Goal: Task Accomplishment & Management: Manage account settings

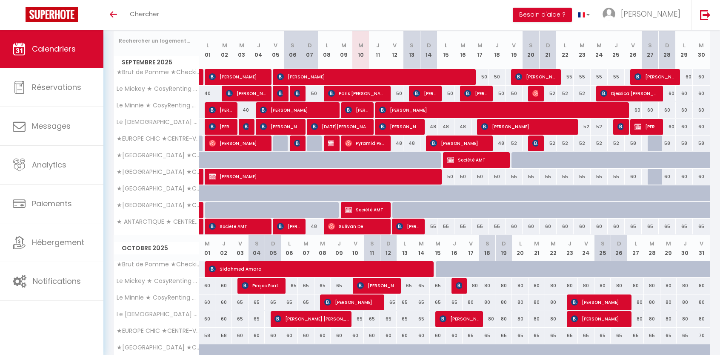
click at [399, 144] on div "48" at bounding box center [395, 143] width 17 height 16
type input "48"
type input "Ven 12 Septembre 2025"
type input "[DATE]"
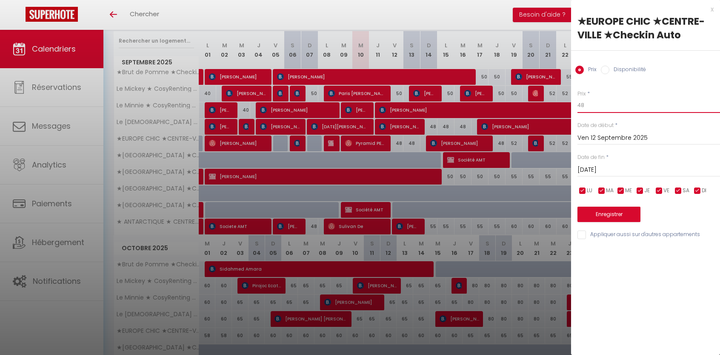
click at [596, 106] on input "48" at bounding box center [649, 105] width 143 height 15
type input "45"
click at [605, 166] on input "[DATE]" at bounding box center [649, 169] width 143 height 11
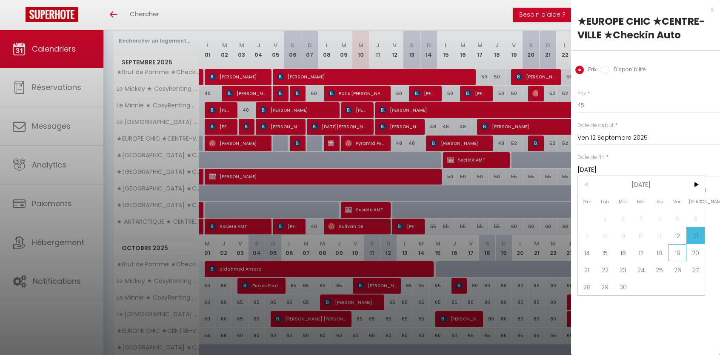
click at [680, 254] on span "19" at bounding box center [678, 252] width 18 height 17
type input "Ven 19 Septembre 2025"
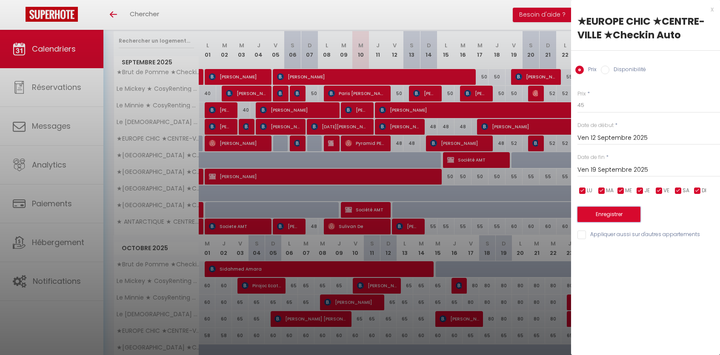
click at [600, 212] on button "Enregistrer" at bounding box center [609, 214] width 63 height 15
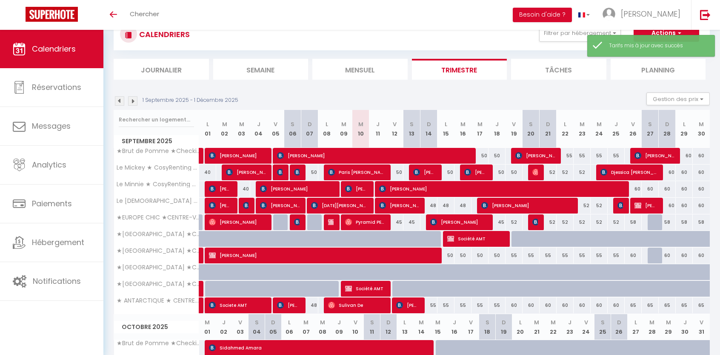
scroll to position [109, 0]
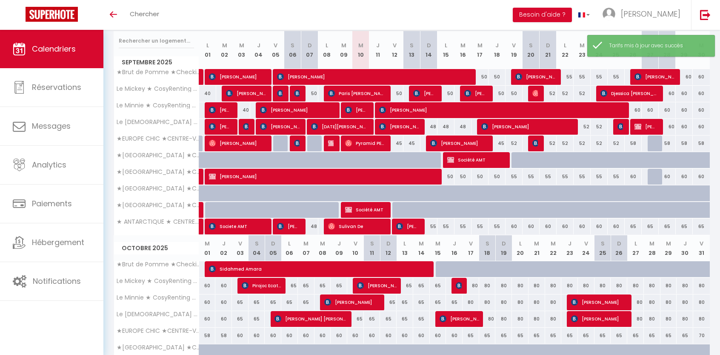
click at [513, 141] on div "52" at bounding box center [514, 143] width 17 height 16
type input "52"
type input "Ven 19 Septembre 2025"
type input "Sam 20 Septembre 2025"
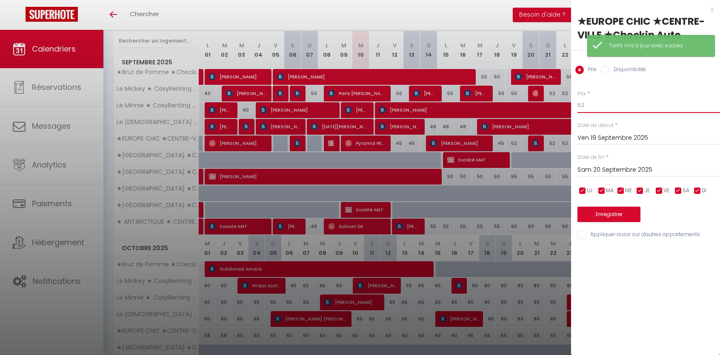
click at [597, 106] on input "52" at bounding box center [649, 105] width 143 height 15
type input "50"
click at [620, 164] on input "Sam 20 Septembre 2025" at bounding box center [649, 169] width 143 height 11
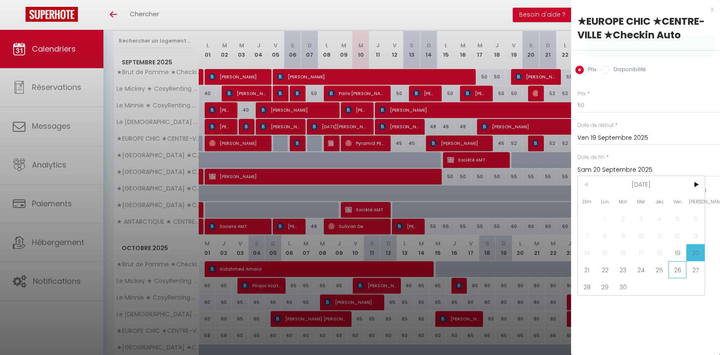
click at [679, 267] on span "26" at bounding box center [678, 269] width 18 height 17
type input "Ven 26 Septembre 2025"
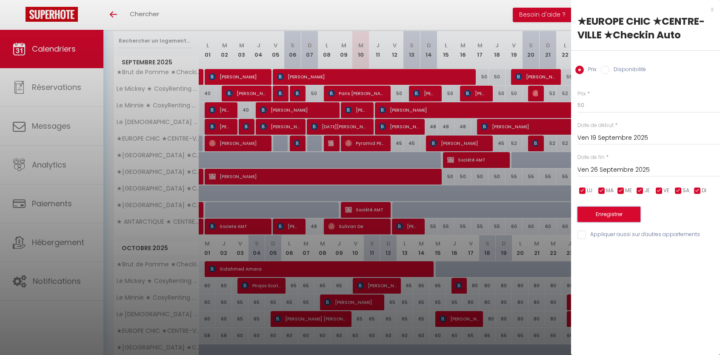
click at [617, 207] on button "Enregistrer" at bounding box center [609, 214] width 63 height 15
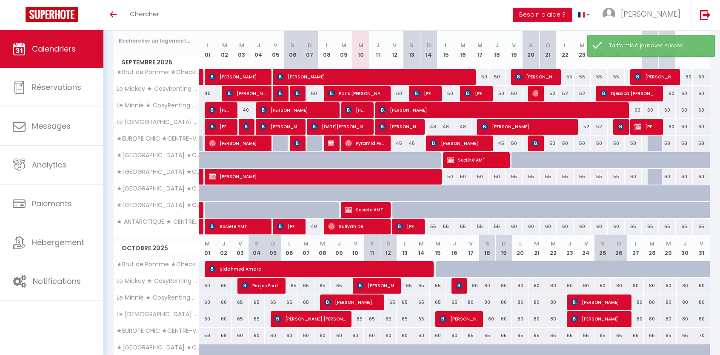
click at [668, 145] on div "58" at bounding box center [667, 143] width 17 height 16
type input "58"
type input "Dim 28 Septembre 2025"
type input "Lun 29 Septembre 2025"
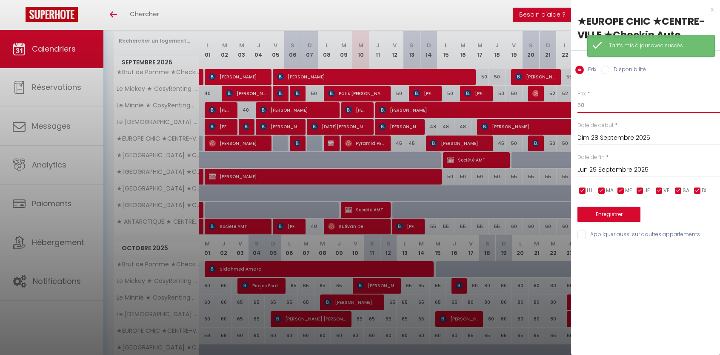
click at [594, 103] on input "58" at bounding box center [649, 105] width 143 height 15
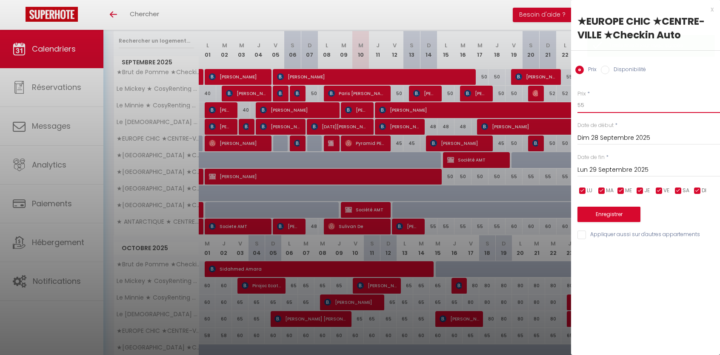
type input "55"
click at [618, 171] on input "Lun 29 Septembre 2025" at bounding box center [649, 169] width 143 height 11
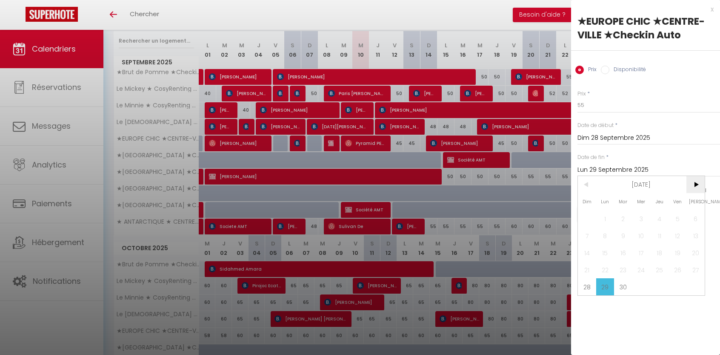
click at [694, 182] on span ">" at bounding box center [696, 184] width 18 height 17
click at [677, 216] on span "3" at bounding box center [678, 218] width 18 height 17
type input "Ven 03 Octobre 2025"
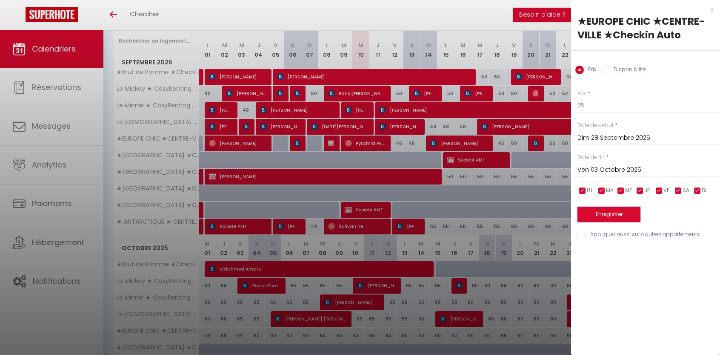
click at [614, 212] on button "Enregistrer" at bounding box center [609, 214] width 63 height 15
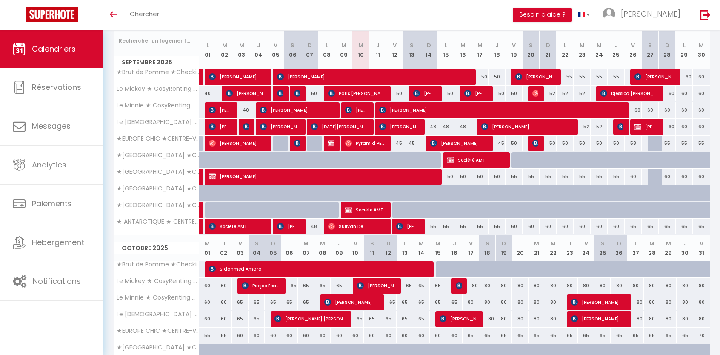
click at [450, 176] on div "50" at bounding box center [446, 177] width 17 height 16
type input "50"
type input "Lun 15 Septembre 2025"
type input "[DATE]"
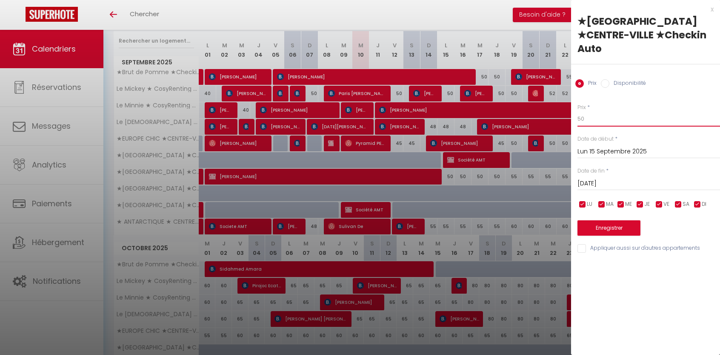
click at [597, 111] on input "50" at bounding box center [649, 118] width 143 height 15
type input "5"
type input "47"
click at [590, 178] on input "[DATE]" at bounding box center [649, 183] width 143 height 11
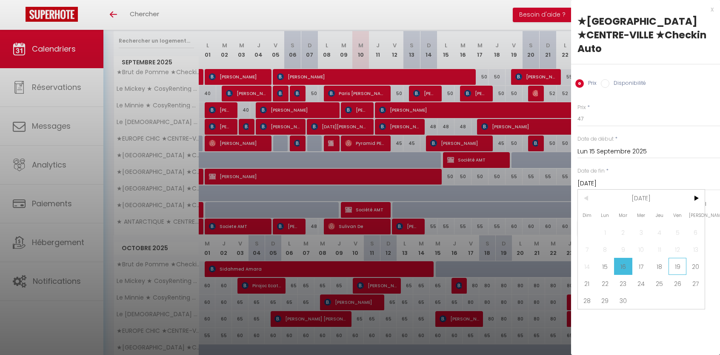
click at [683, 258] on span "19" at bounding box center [678, 266] width 18 height 17
type input "Ven 19 Septembre 2025"
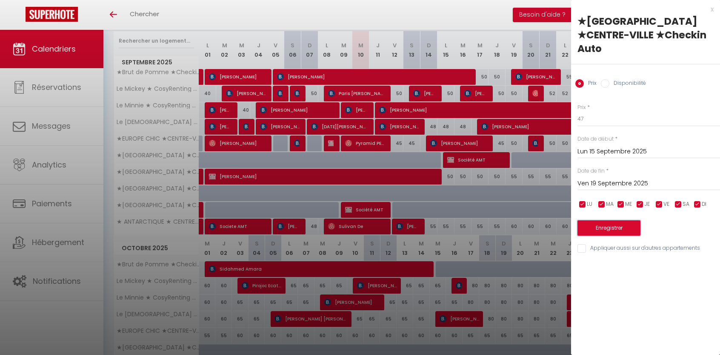
click at [617, 220] on button "Enregistrer" at bounding box center [609, 227] width 63 height 15
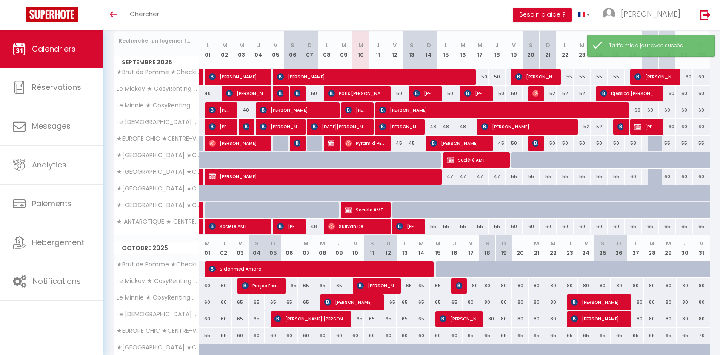
click at [516, 177] on div "55" at bounding box center [514, 177] width 17 height 16
type input "55"
type input "Ven 19 Septembre 2025"
type input "Sam 20 Septembre 2025"
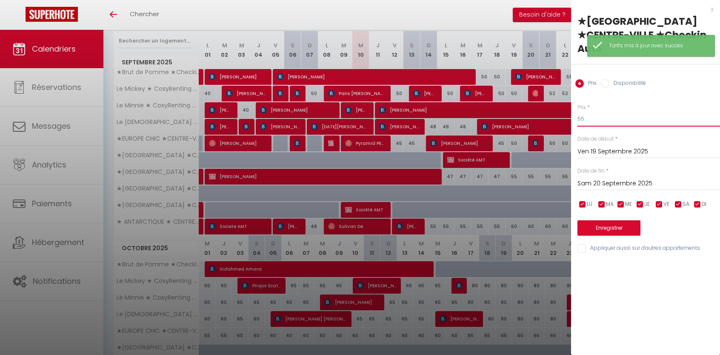
click at [591, 111] on input "55" at bounding box center [649, 118] width 143 height 15
type input "52"
click at [597, 178] on input "Sam 20 Septembre 2025" at bounding box center [649, 183] width 143 height 11
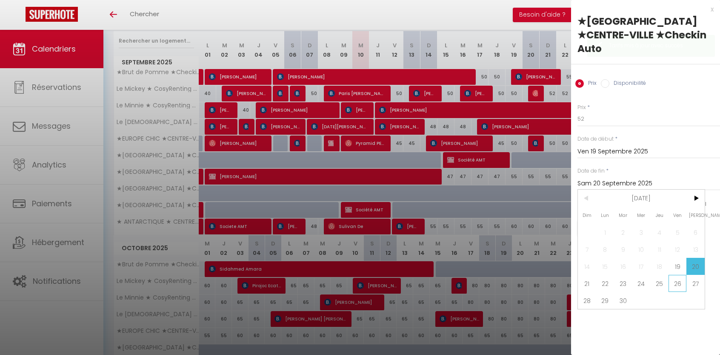
click at [675, 275] on span "26" at bounding box center [678, 283] width 18 height 17
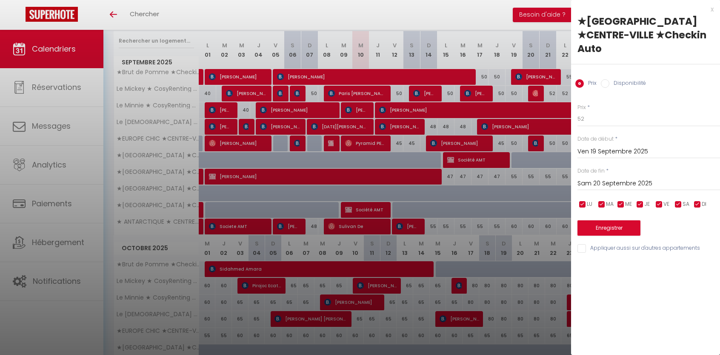
type input "Ven 26 Septembre 2025"
click at [629, 220] on button "Enregistrer" at bounding box center [609, 227] width 63 height 15
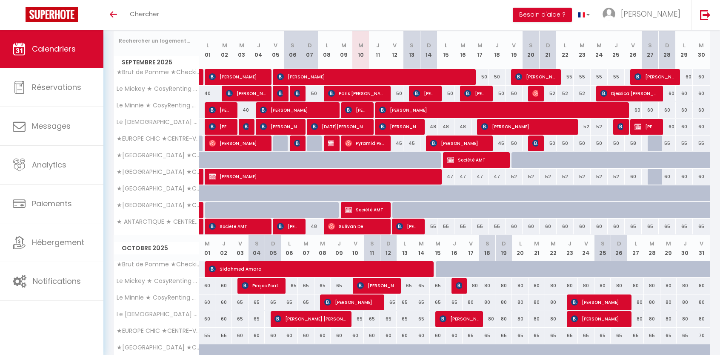
click at [634, 176] on div "60" at bounding box center [633, 177] width 17 height 16
type input "60"
type input "Ven 26 Septembre 2025"
type input "[DATE]"
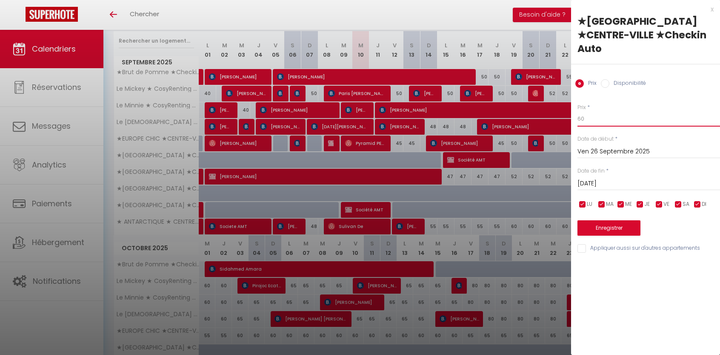
click at [603, 111] on input "60" at bounding box center [649, 118] width 143 height 15
type input "6"
type input "58"
click at [614, 178] on input "[DATE]" at bounding box center [649, 183] width 143 height 11
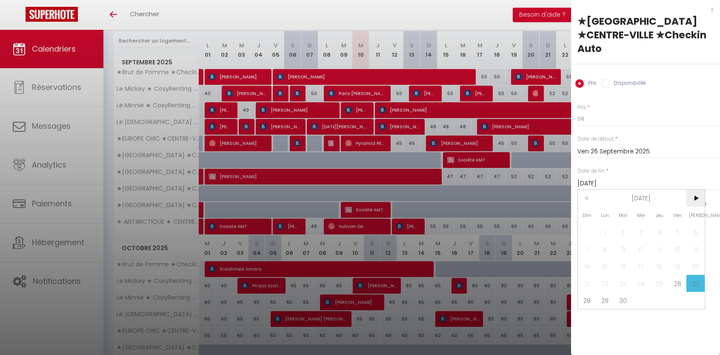
click at [692, 189] on span ">" at bounding box center [696, 197] width 18 height 17
click at [679, 224] on span "3" at bounding box center [678, 232] width 18 height 17
type input "Ven 03 Octobre 2025"
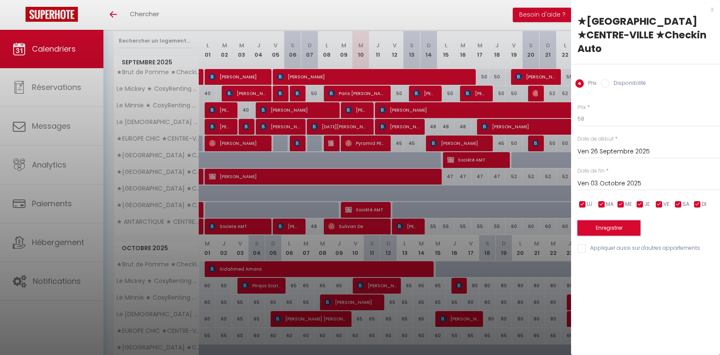
click at [621, 220] on button "Enregistrer" at bounding box center [609, 227] width 63 height 15
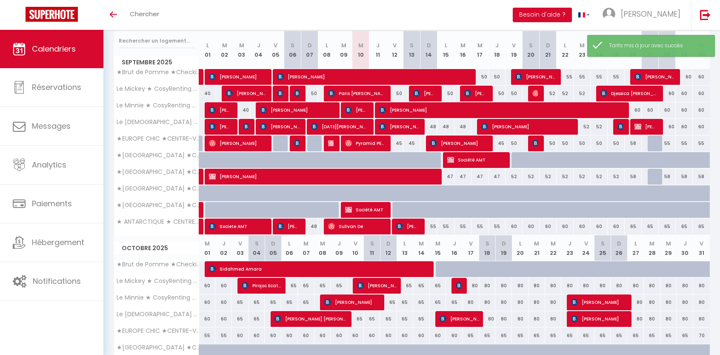
click at [631, 145] on div "58" at bounding box center [633, 143] width 17 height 16
type input "58"
type input "Ven 26 Septembre 2025"
type input "[DATE]"
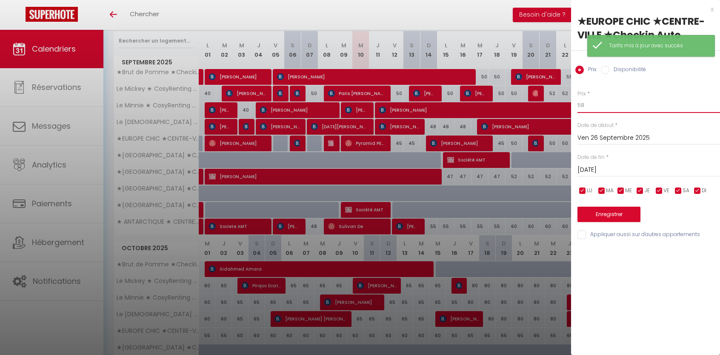
click at [608, 104] on input "58" at bounding box center [649, 105] width 143 height 15
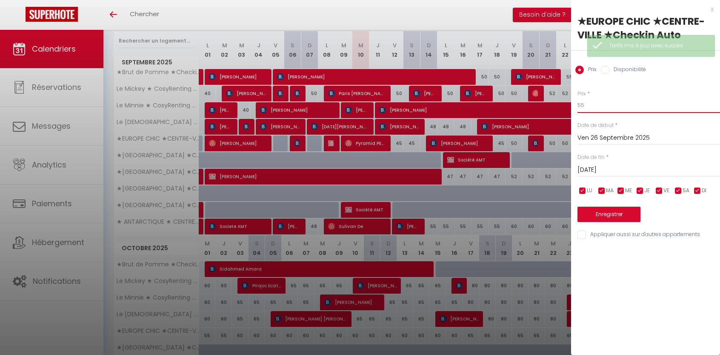
type input "55"
click at [619, 212] on button "Enregistrer" at bounding box center [609, 214] width 63 height 15
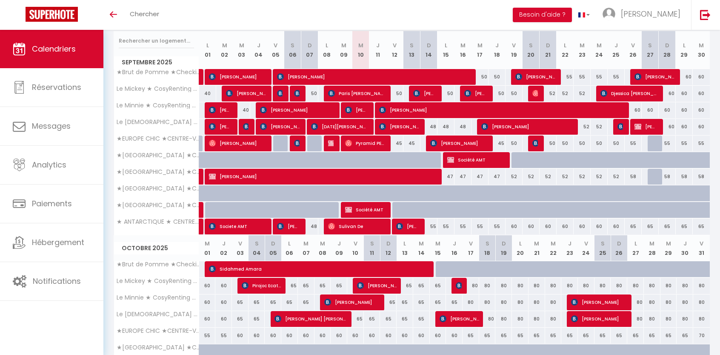
click at [433, 225] on div "55" at bounding box center [429, 226] width 17 height 16
type input "55"
type input "Dim 14 Septembre 2025"
type input "Lun 15 Septembre 2025"
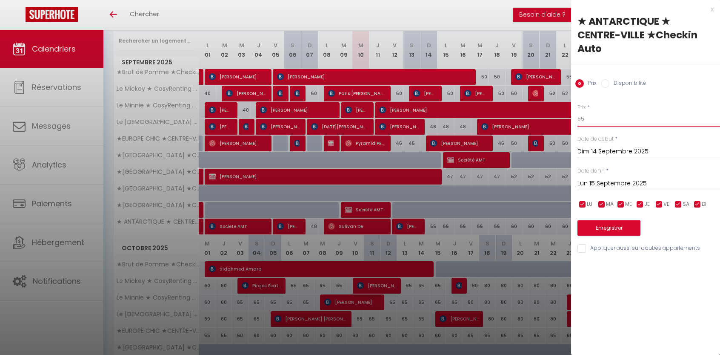
click at [594, 111] on input "55" at bounding box center [649, 118] width 143 height 15
type input "52"
click at [591, 178] on input "Lun 15 Septembre 2025" at bounding box center [649, 183] width 143 height 11
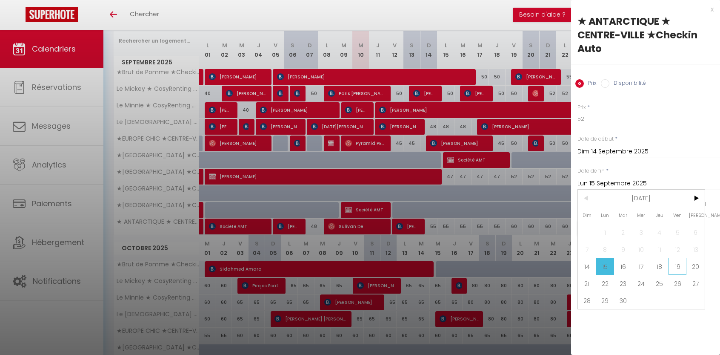
click at [675, 258] on span "19" at bounding box center [678, 266] width 18 height 17
type input "Ven 19 Septembre 2025"
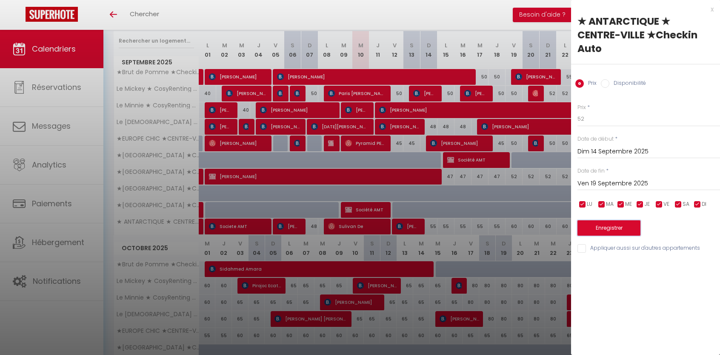
click at [620, 220] on button "Enregistrer" at bounding box center [609, 227] width 63 height 15
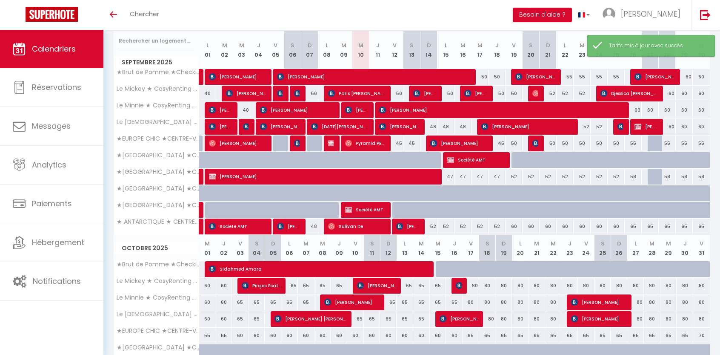
click at [516, 227] on div "60" at bounding box center [514, 226] width 17 height 16
type input "60"
type input "Ven 19 Septembre 2025"
type input "Sam 20 Septembre 2025"
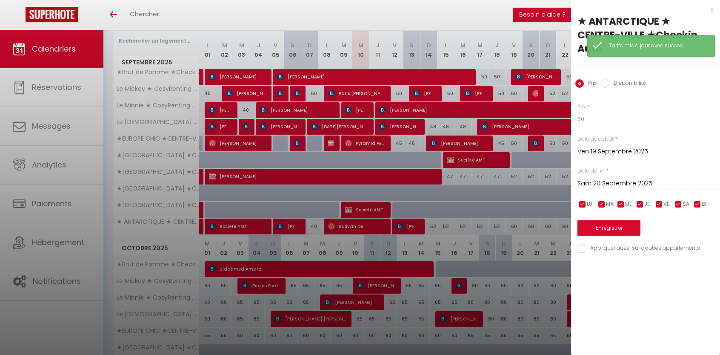
click at [614, 113] on div "Prix * 60 Statut * Disponible Indisponible Date de début * [DATE] < [DATE] > Di…" at bounding box center [645, 173] width 149 height 161
click at [613, 111] on input "60" at bounding box center [649, 118] width 143 height 15
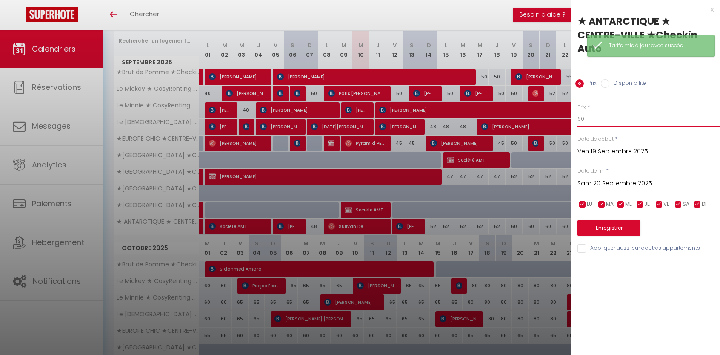
type input "6"
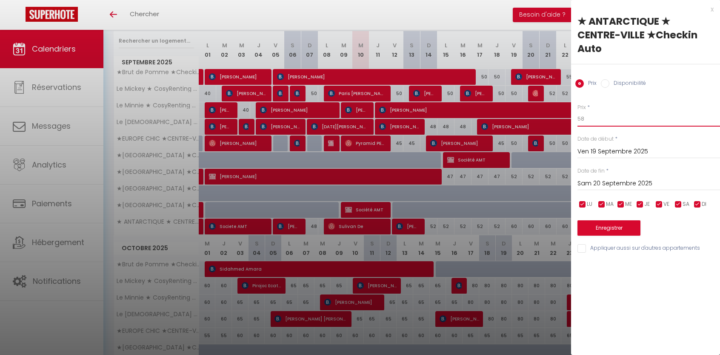
type input "58"
click at [617, 178] on input "Sam 20 Septembre 2025" at bounding box center [649, 183] width 143 height 11
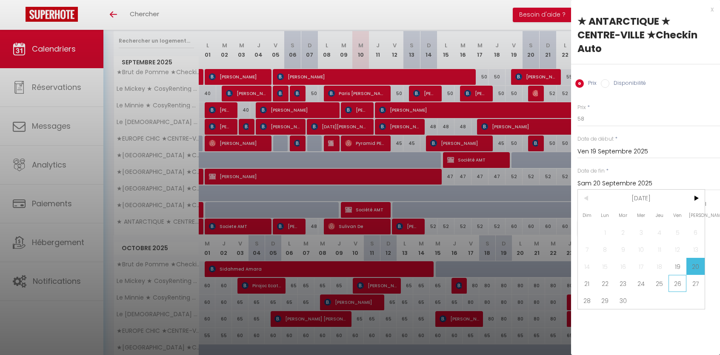
click at [680, 275] on span "26" at bounding box center [678, 283] width 18 height 17
type input "Ven 26 Septembre 2025"
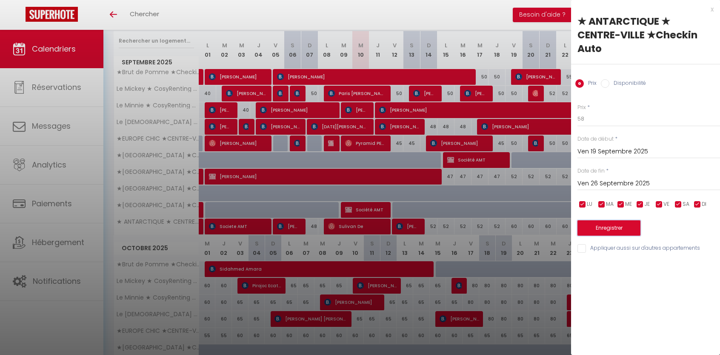
click at [630, 221] on button "Enregistrer" at bounding box center [609, 227] width 63 height 15
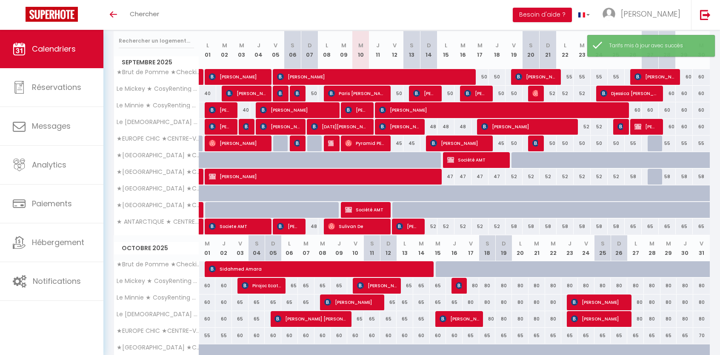
click at [651, 227] on div "65" at bounding box center [650, 226] width 17 height 16
type input "65"
type input "[DATE]"
type input "Dim 28 Septembre 2025"
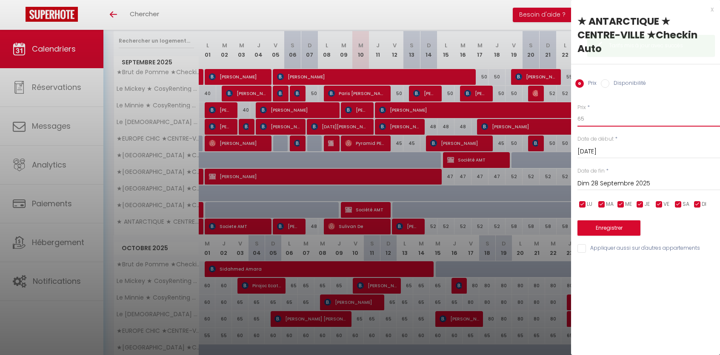
click at [608, 111] on input "65" at bounding box center [649, 118] width 143 height 15
type input "62"
click at [608, 178] on input "Dim 28 Septembre 2025" at bounding box center [649, 183] width 143 height 11
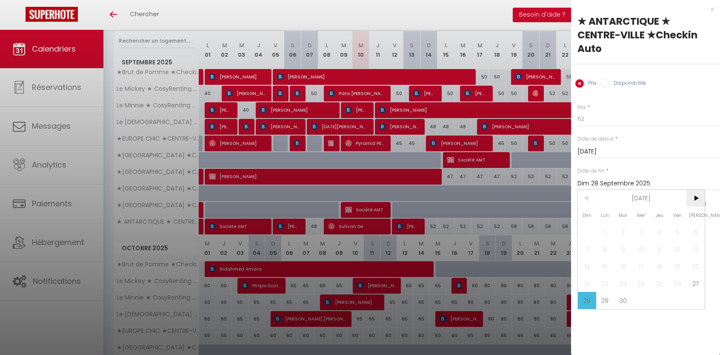
click at [698, 189] on span ">" at bounding box center [696, 197] width 18 height 17
click at [681, 224] on span "3" at bounding box center [678, 232] width 18 height 17
type input "Ven 03 Octobre 2025"
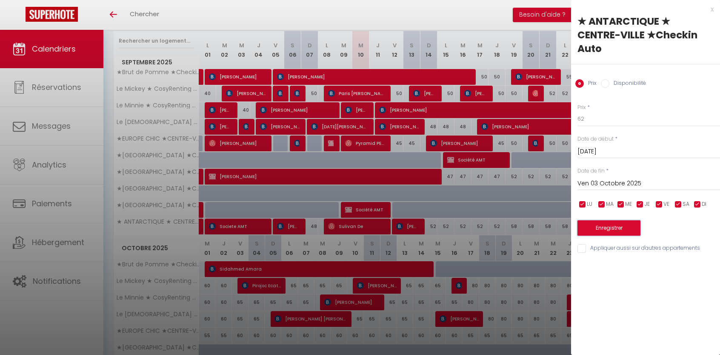
click at [617, 220] on button "Enregistrer" at bounding box center [609, 227] width 63 height 15
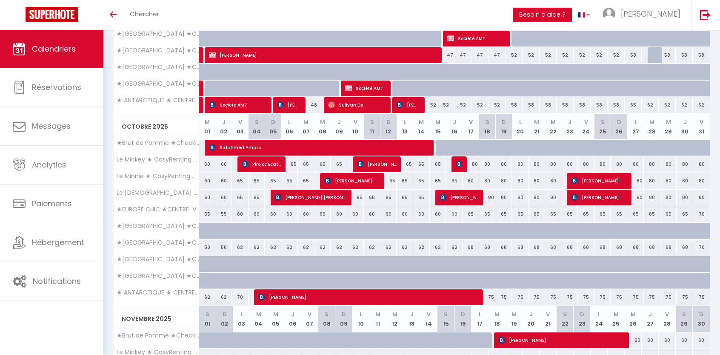
scroll to position [236, 0]
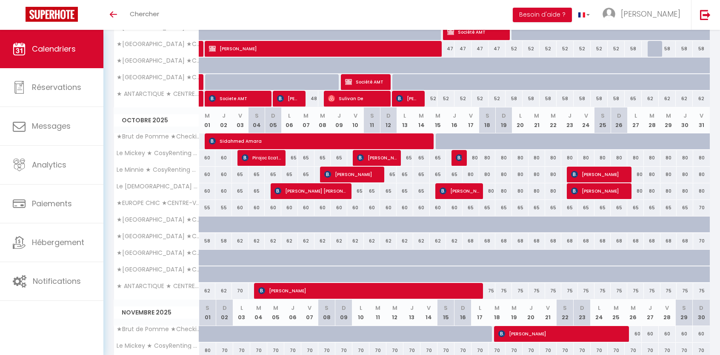
click at [240, 290] on div "70" at bounding box center [240, 291] width 17 height 16
type input "70"
type input "Ven 03 Octobre 2025"
type input "[DATE]"
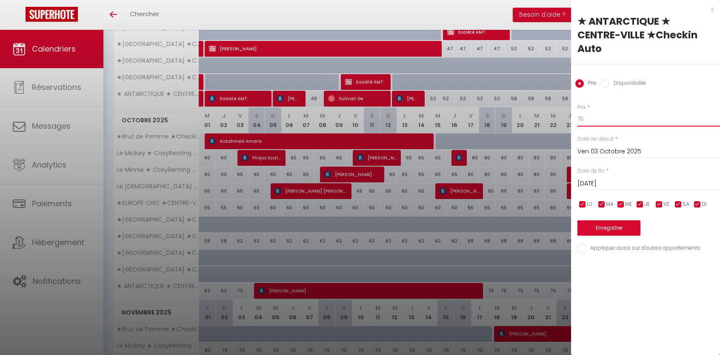
click at [602, 111] on input "70" at bounding box center [649, 118] width 143 height 15
type input "7"
type input "68"
click at [607, 178] on input "[DATE]" at bounding box center [649, 183] width 143 height 11
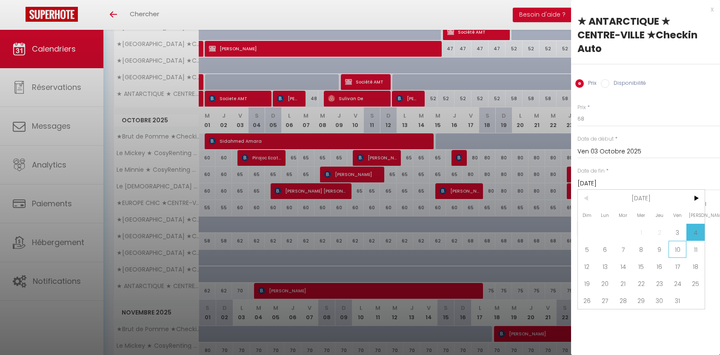
click at [675, 241] on span "10" at bounding box center [678, 249] width 18 height 17
type input "Ven 10 Octobre 2025"
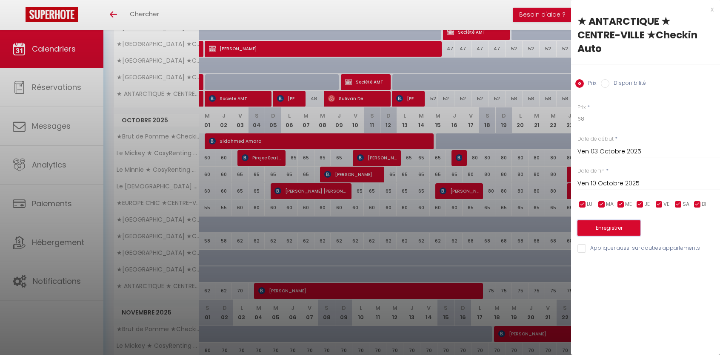
click at [620, 220] on button "Enregistrer" at bounding box center [609, 227] width 63 height 15
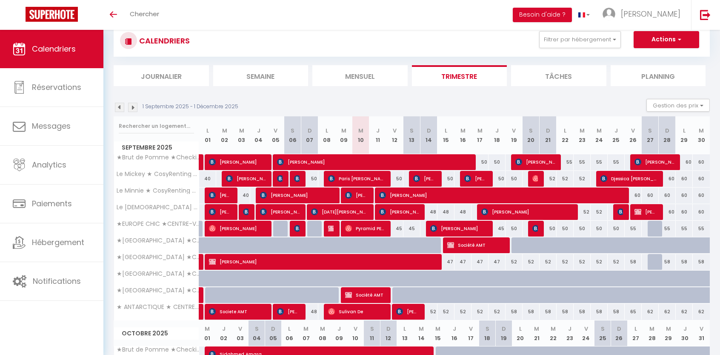
scroll to position [66, 0]
